Goal: Navigation & Orientation: Find specific page/section

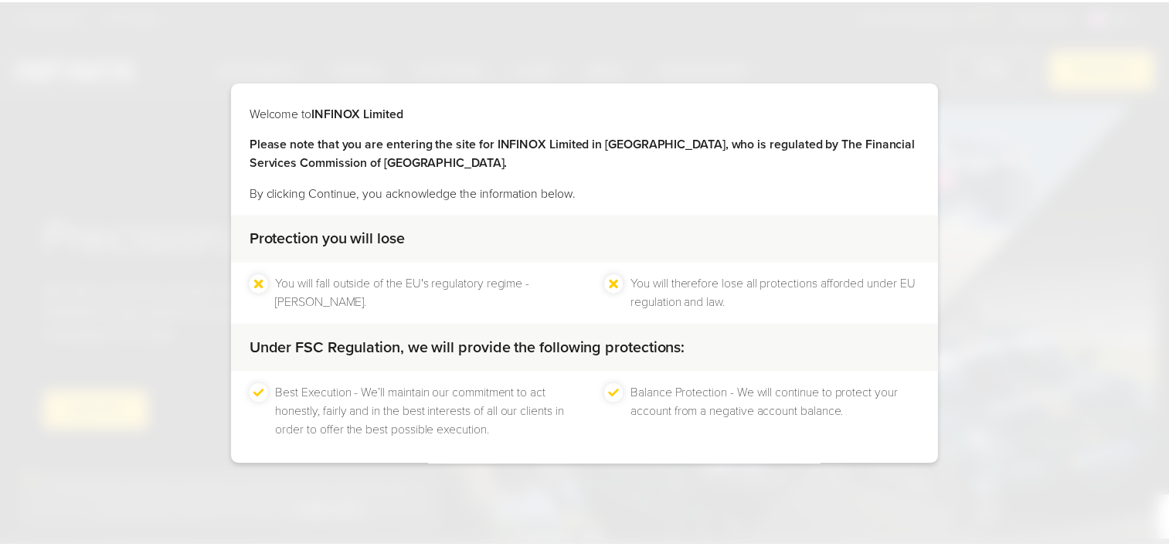
scroll to position [65, 0]
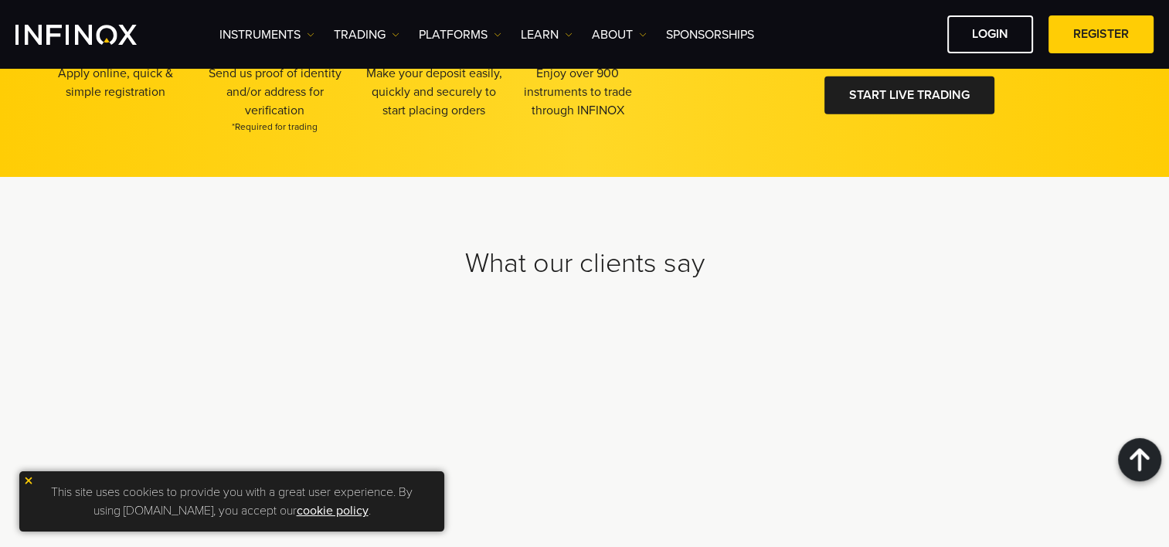
scroll to position [4876, 0]
click at [25, 479] on img at bounding box center [28, 480] width 11 height 11
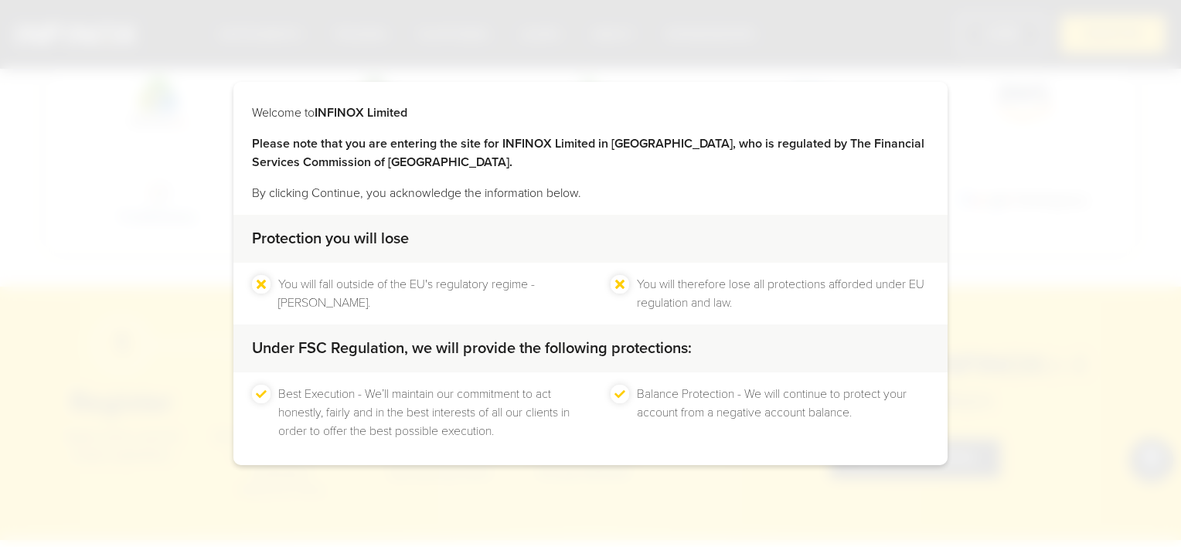
scroll to position [3354, 0]
